Goal: Transaction & Acquisition: Purchase product/service

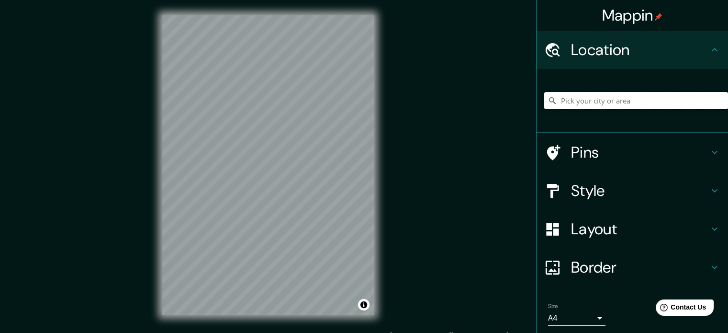
click at [557, 100] on input "Pick your city or area" at bounding box center [636, 100] width 184 height 17
click at [596, 98] on input "Pick your city or area" at bounding box center [636, 100] width 184 height 17
paste input "Carrera 12a # 79-53"
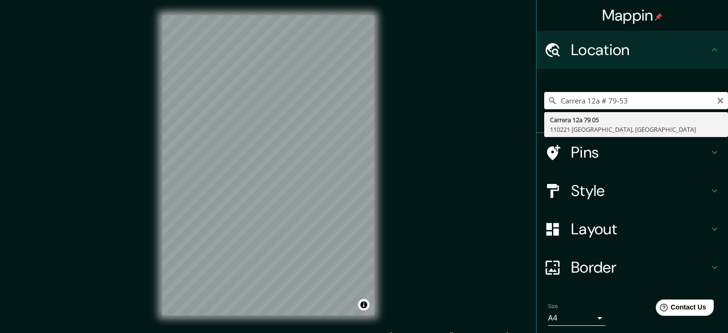
type input "[STREET_ADDRESS]"
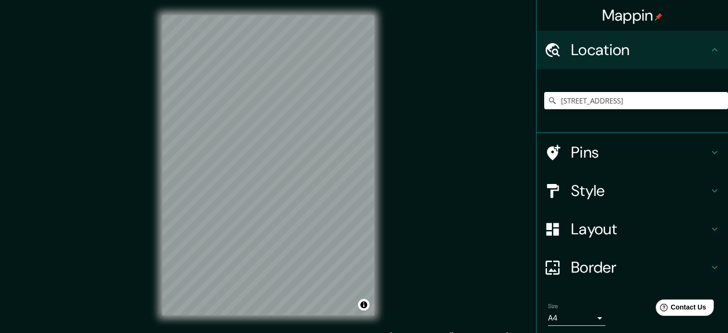
click at [545, 150] on icon at bounding box center [552, 152] width 17 height 17
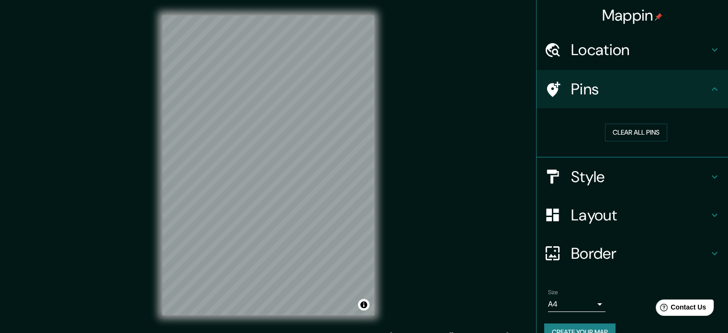
click at [544, 82] on icon at bounding box center [552, 89] width 17 height 17
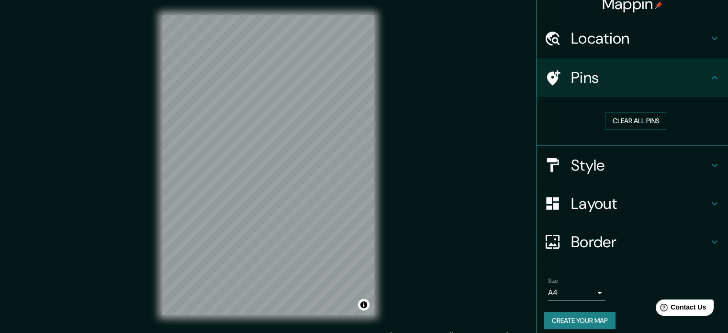
scroll to position [18, 0]
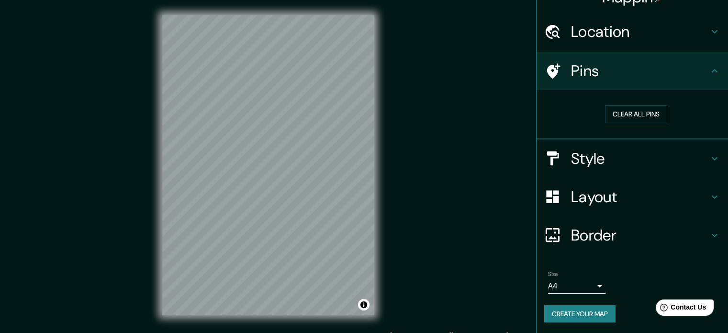
click at [592, 282] on body "Mappin Location [STREET_ADDRESS] Pins Clear all pins Style Layout Border Choose…" at bounding box center [364, 166] width 728 height 333
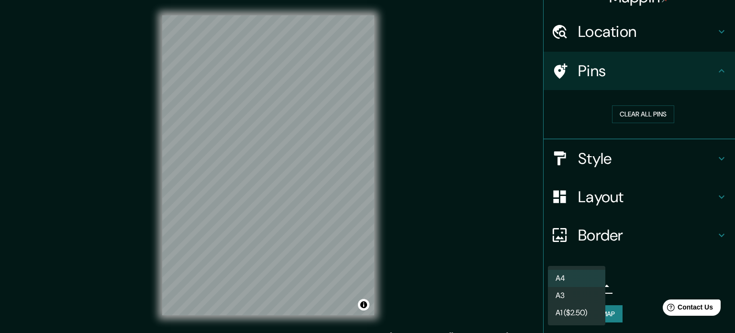
click at [628, 264] on div at bounding box center [367, 166] width 735 height 333
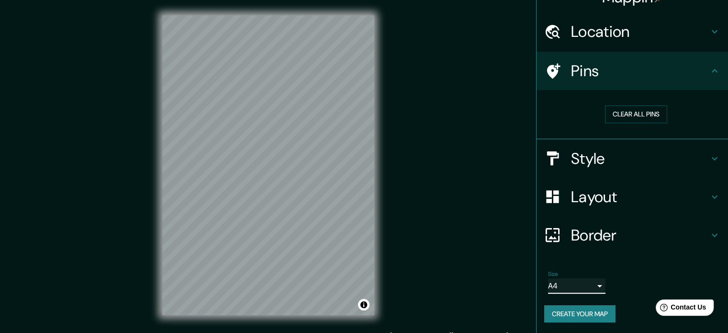
scroll to position [0, 0]
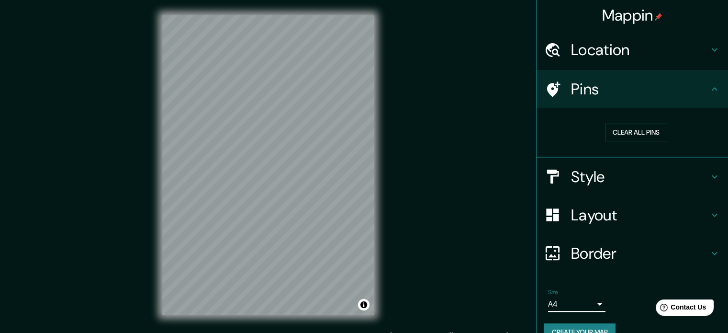
click at [577, 173] on h4 "Style" at bounding box center [640, 176] width 138 height 19
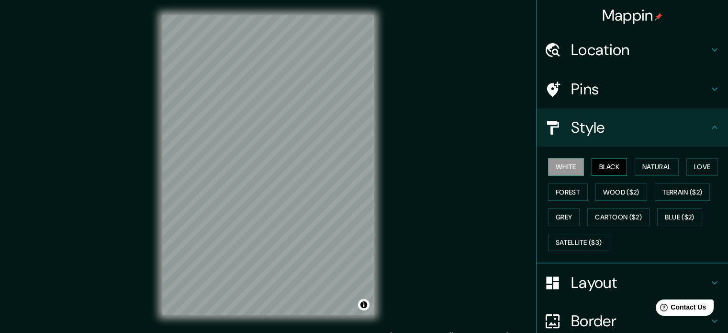
click at [605, 164] on button "Black" at bounding box center [609, 167] width 36 height 18
click at [563, 218] on button "Grey" at bounding box center [564, 217] width 32 height 18
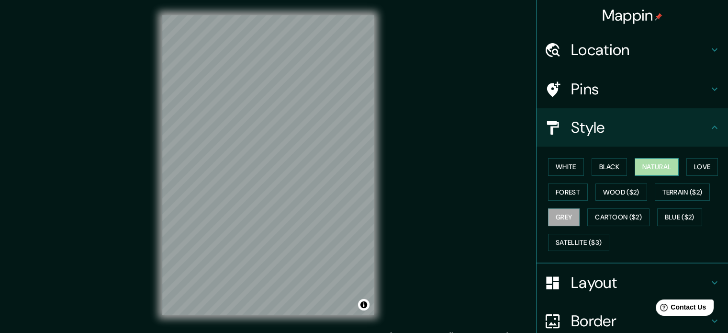
click at [657, 167] on button "Natural" at bounding box center [656, 167] width 44 height 18
click at [701, 167] on button "Love" at bounding box center [702, 167] width 32 height 18
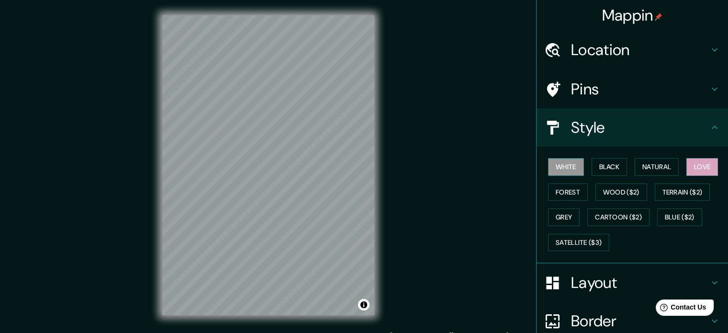
click at [566, 168] on button "White" at bounding box center [566, 167] width 36 height 18
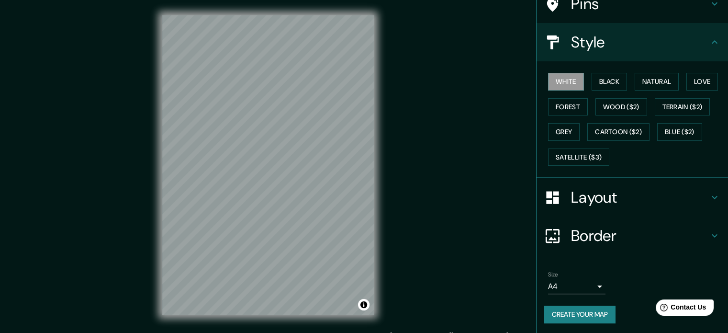
click at [711, 196] on icon at bounding box center [714, 197] width 6 height 3
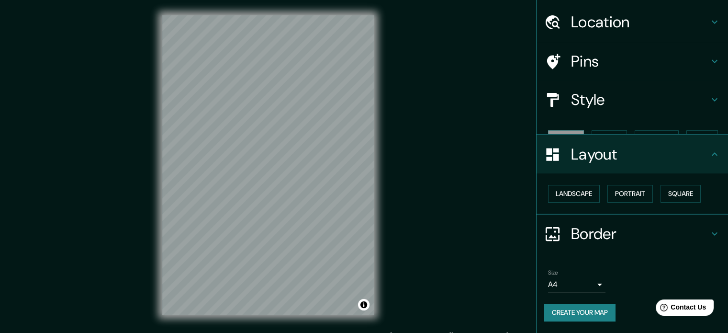
scroll to position [11, 0]
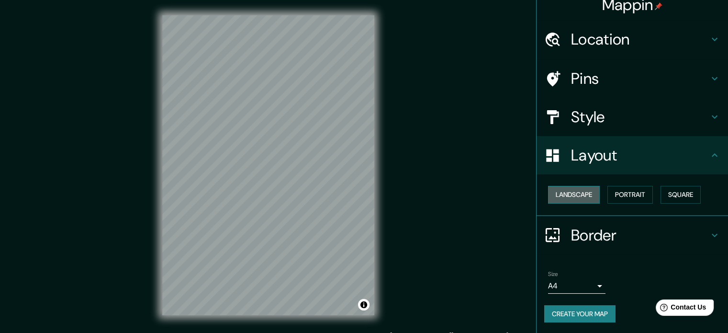
click at [564, 193] on button "Landscape" at bounding box center [574, 195] width 52 height 18
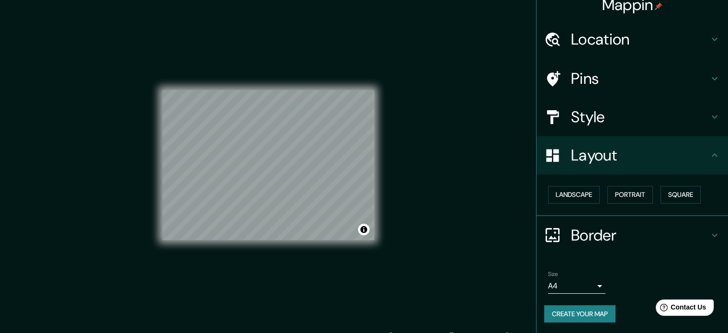
click at [709, 34] on icon at bounding box center [714, 38] width 11 height 11
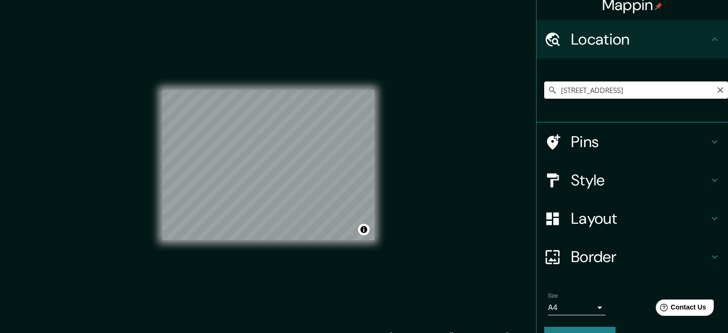
click at [691, 89] on input "[STREET_ADDRESS]" at bounding box center [636, 89] width 184 height 17
click at [706, 89] on input "[STREET_ADDRESS]" at bounding box center [636, 89] width 184 height 17
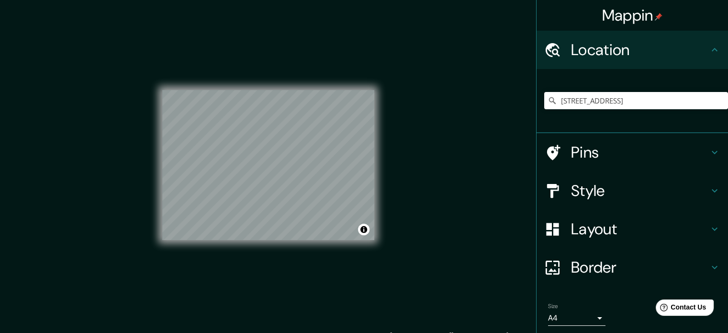
scroll to position [33, 0]
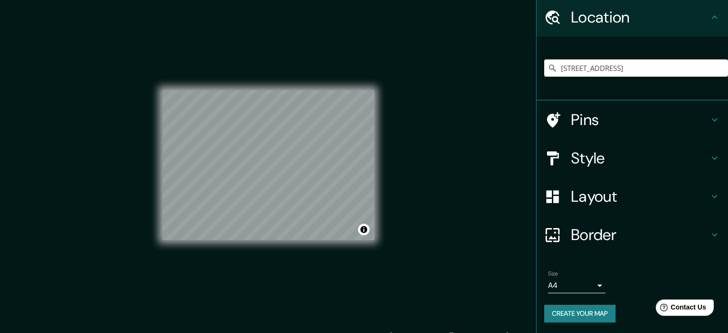
click at [572, 313] on button "Create your map" at bounding box center [579, 313] width 71 height 18
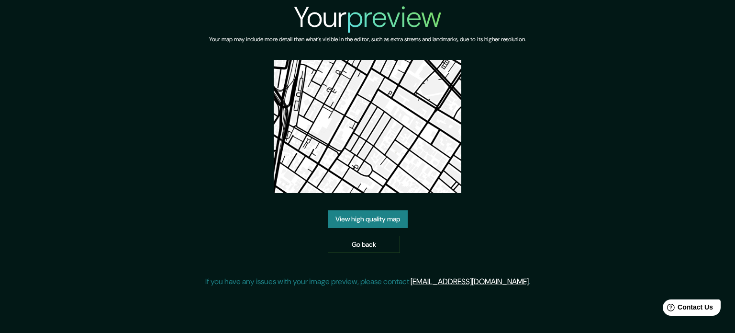
click at [383, 141] on img at bounding box center [368, 126] width 188 height 133
click at [391, 220] on link "View high quality map" at bounding box center [368, 219] width 80 height 18
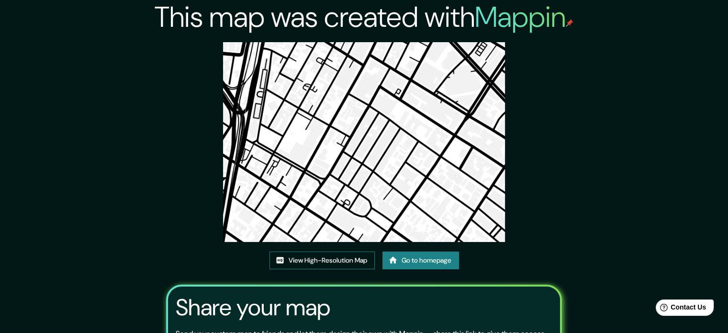
click at [348, 260] on link "View High-Resolution Map" at bounding box center [321, 260] width 105 height 18
